Goal: Task Accomplishment & Management: Manage account settings

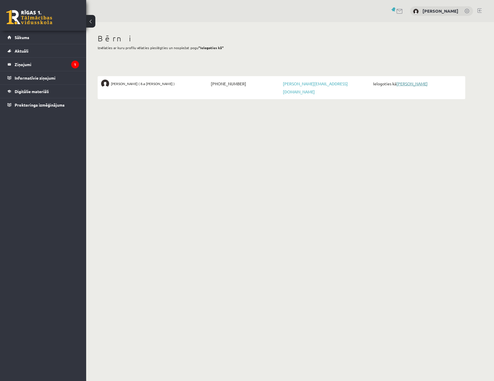
click at [402, 82] on link "[PERSON_NAME]" at bounding box center [411, 83] width 31 height 5
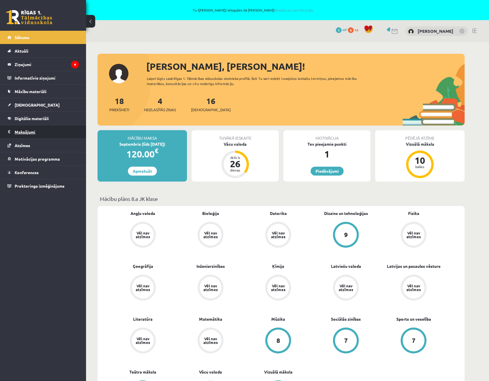
click at [25, 132] on legend "Maksājumi 0" at bounding box center [47, 131] width 64 height 13
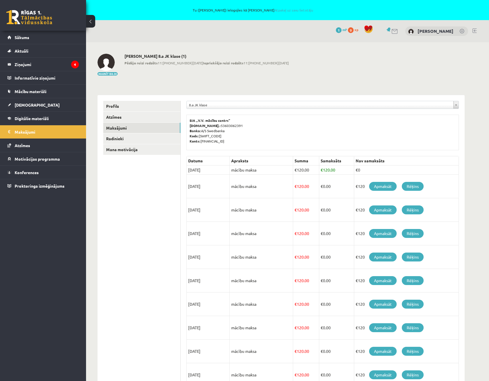
drag, startPoint x: 359, startPoint y: 171, endPoint x: 193, endPoint y: 168, distance: 166.2
click at [193, 168] on tr "30/08/2025 mācību maksa € 120.00 € 120.00 €0" at bounding box center [323, 169] width 272 height 9
click at [200, 169] on td "30/08/2025" at bounding box center [208, 169] width 43 height 9
click at [218, 169] on td "30/08/2025" at bounding box center [208, 169] width 43 height 9
click at [234, 80] on div "**********" at bounding box center [281, 234] width 390 height 385
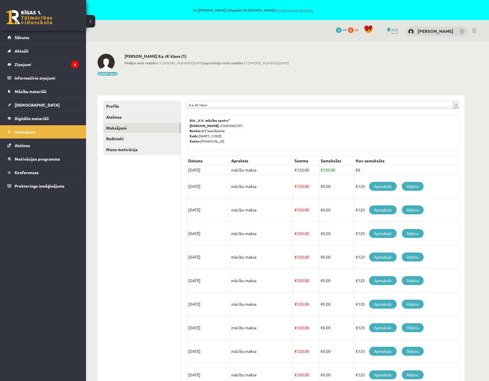
click at [281, 9] on link "Atpakaļ uz savu lietotāju" at bounding box center [294, 10] width 39 height 5
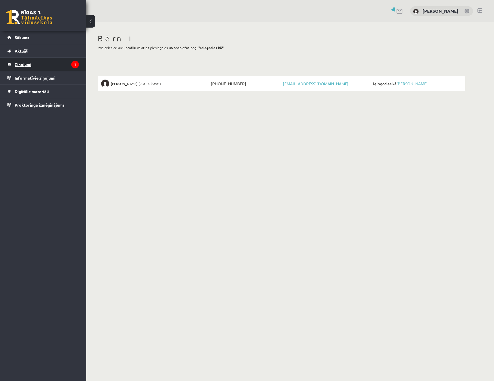
click at [46, 61] on legend "Ziņojumi 1" at bounding box center [47, 64] width 64 height 13
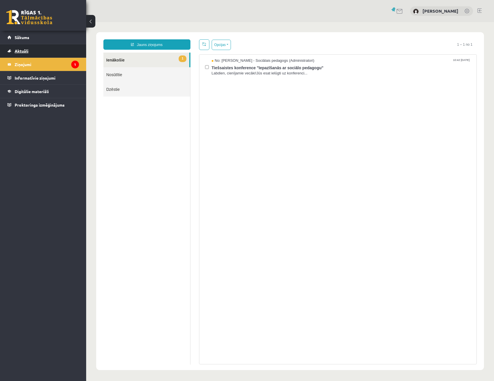
click at [42, 52] on link "Aktuāli" at bounding box center [42, 50] width 71 height 13
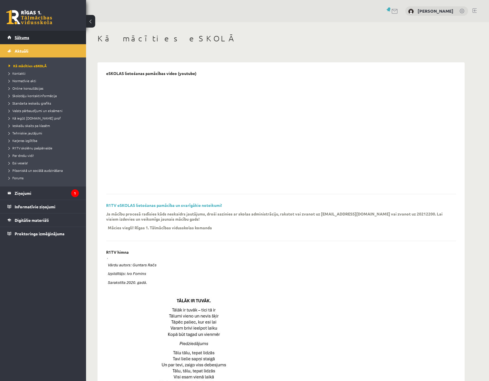
click at [40, 38] on link "Sākums" at bounding box center [42, 37] width 71 height 13
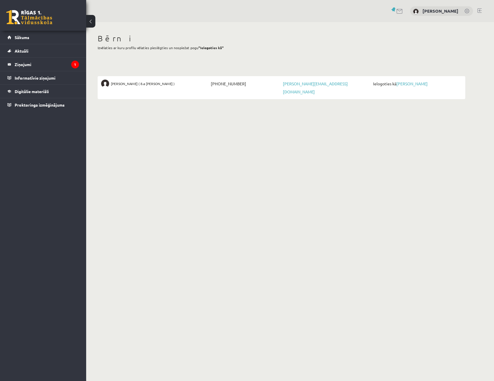
click at [480, 10] on link at bounding box center [479, 10] width 4 height 5
